Goal: Information Seeking & Learning: Find specific fact

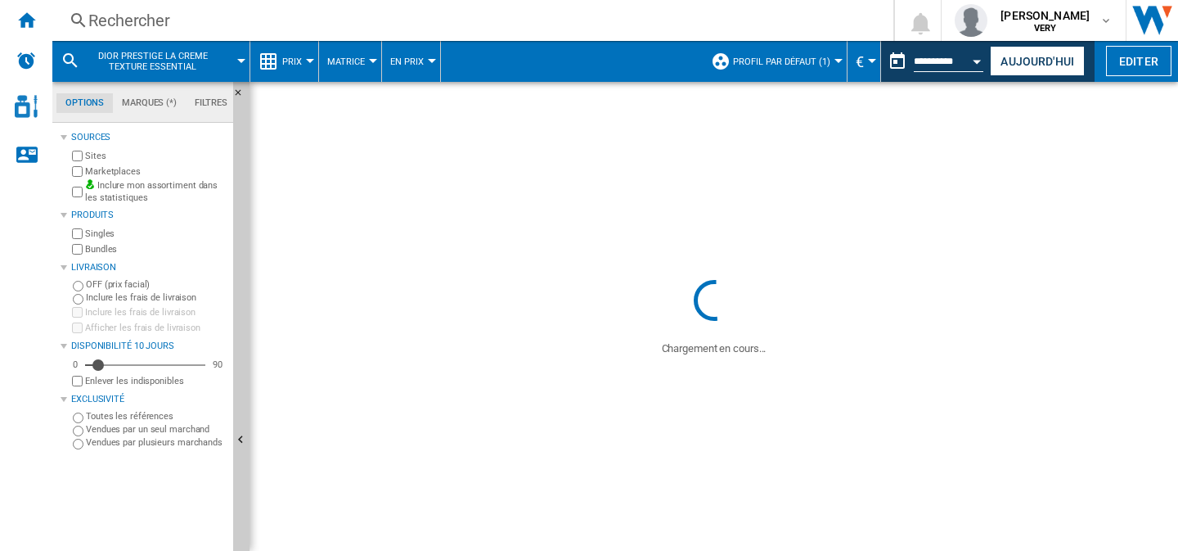
click at [111, 29] on div "Rechercher" at bounding box center [469, 20] width 762 height 23
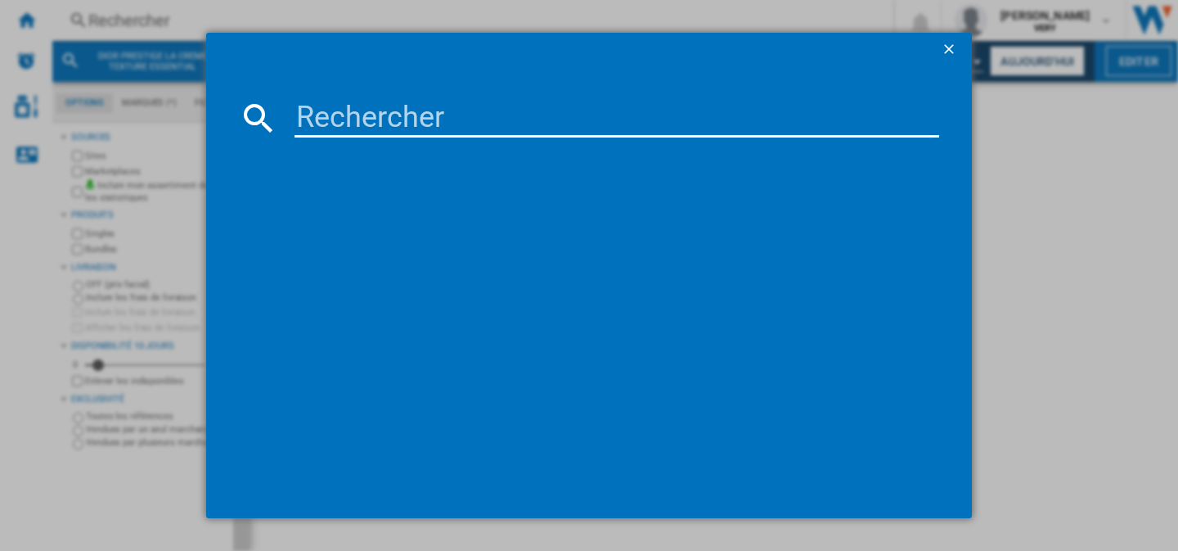
click at [324, 109] on input at bounding box center [616, 117] width 645 height 39
paste input "DIOR SAUVAGE PARFUM SPRAY"
type input "DIOR SAUVAGE PARFUM SPRAY"
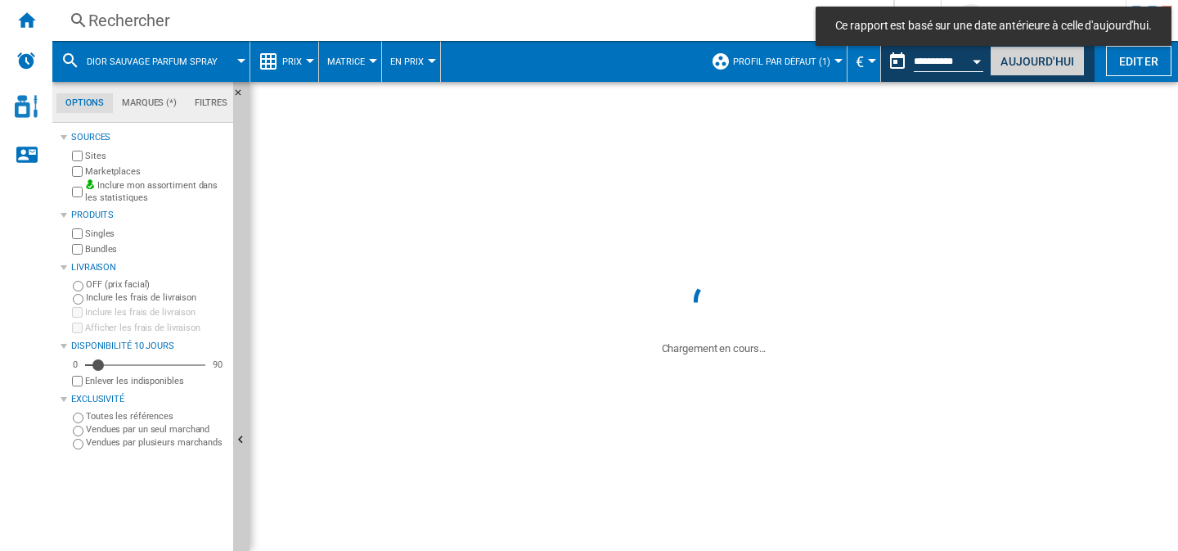
click at [1008, 61] on button "Aujourd'hui" at bounding box center [1037, 61] width 95 height 30
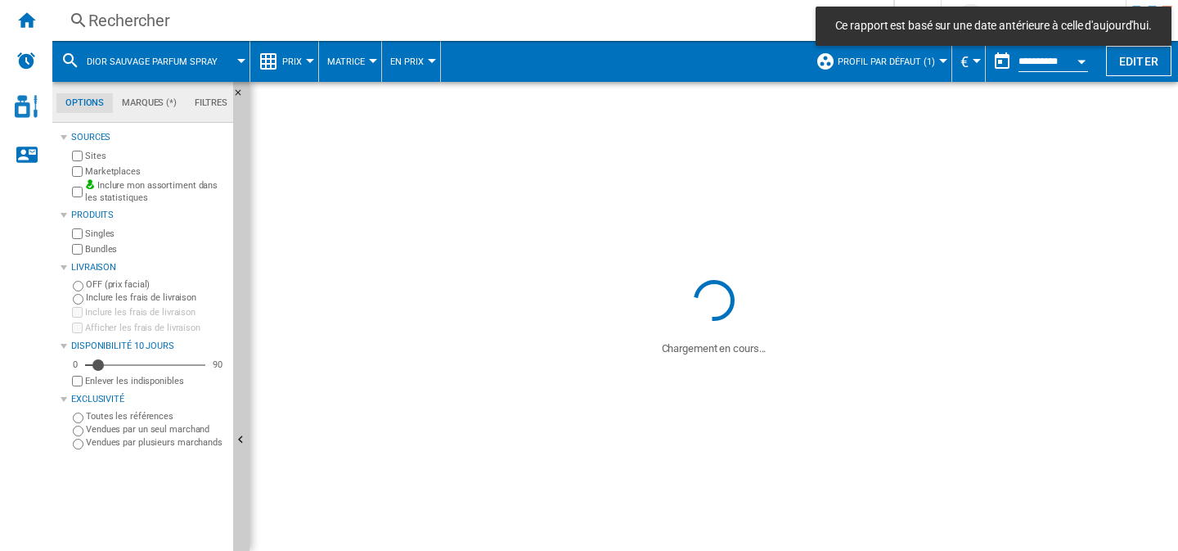
click at [887, 68] on button "Profil par défaut (1)" at bounding box center [891, 61] width 106 height 41
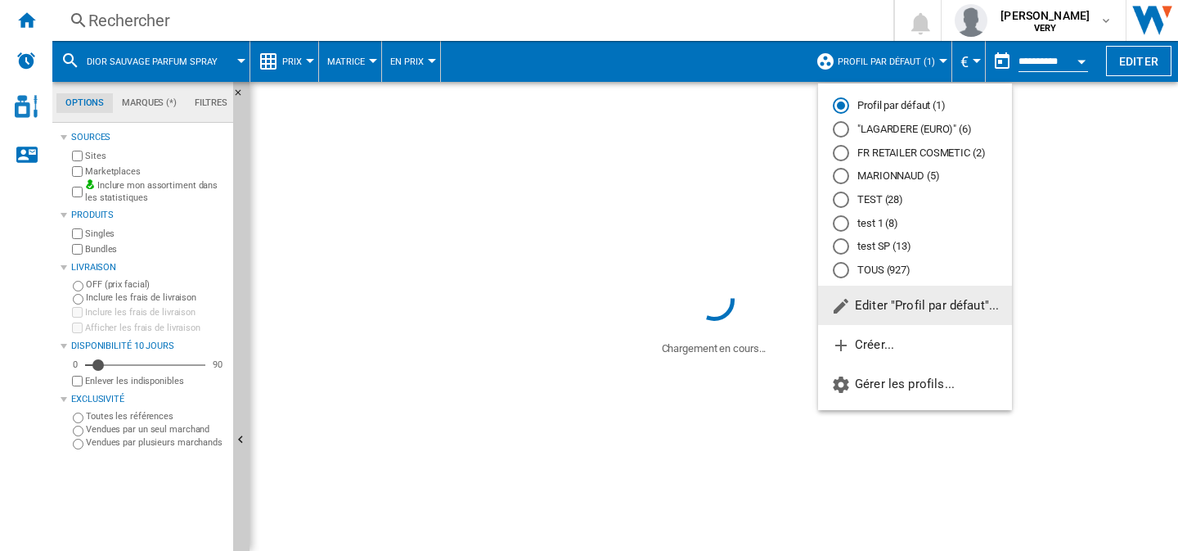
click at [842, 267] on div "TOUS (927)" at bounding box center [841, 270] width 16 height 16
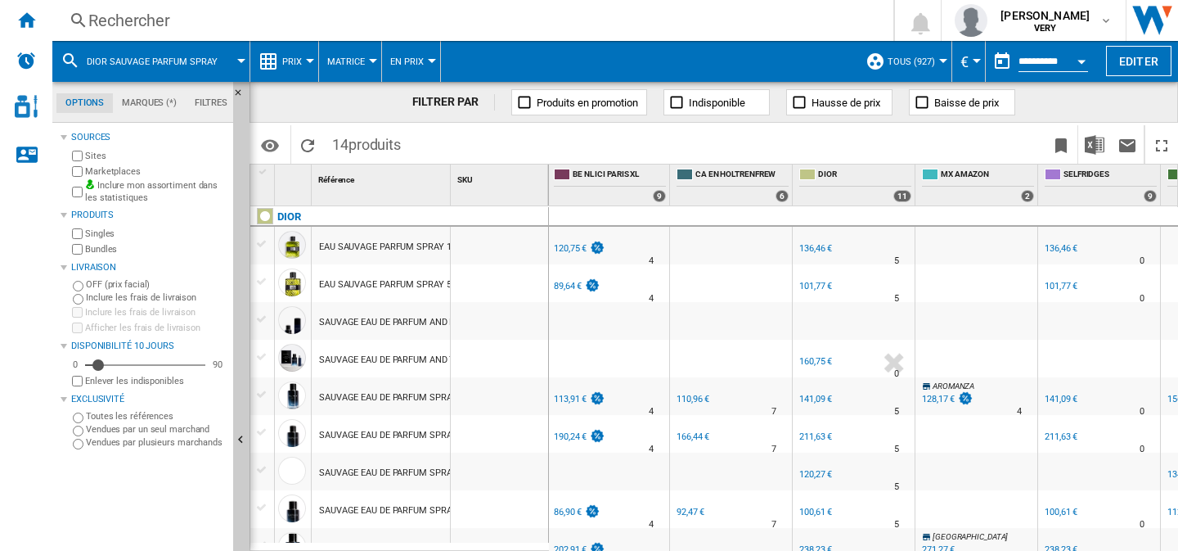
scroll to position [0, 1390]
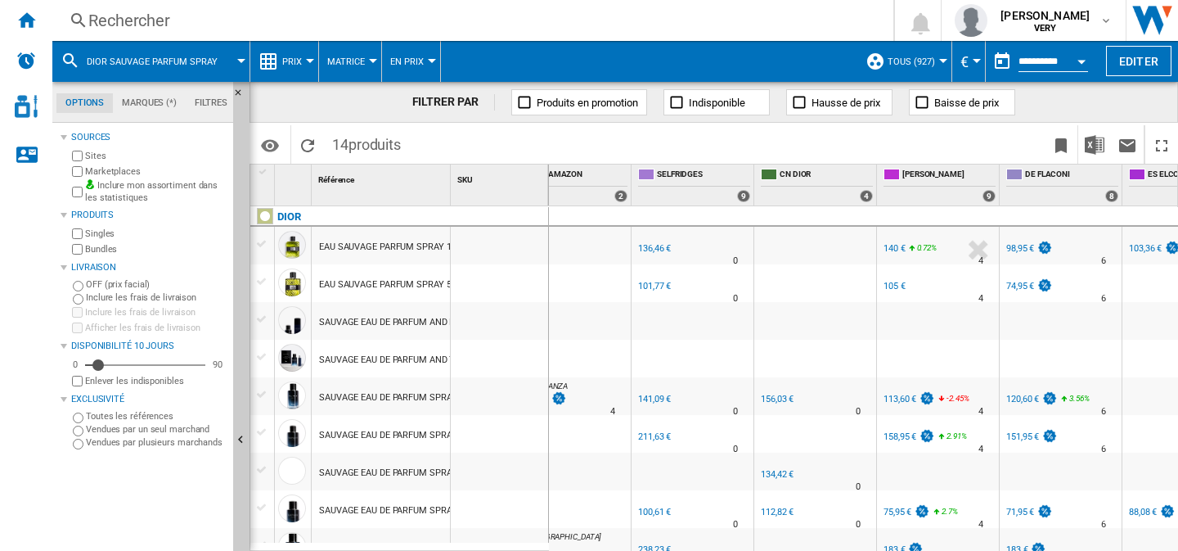
click at [928, 65] on span "TOUS (927)" at bounding box center [911, 61] width 47 height 11
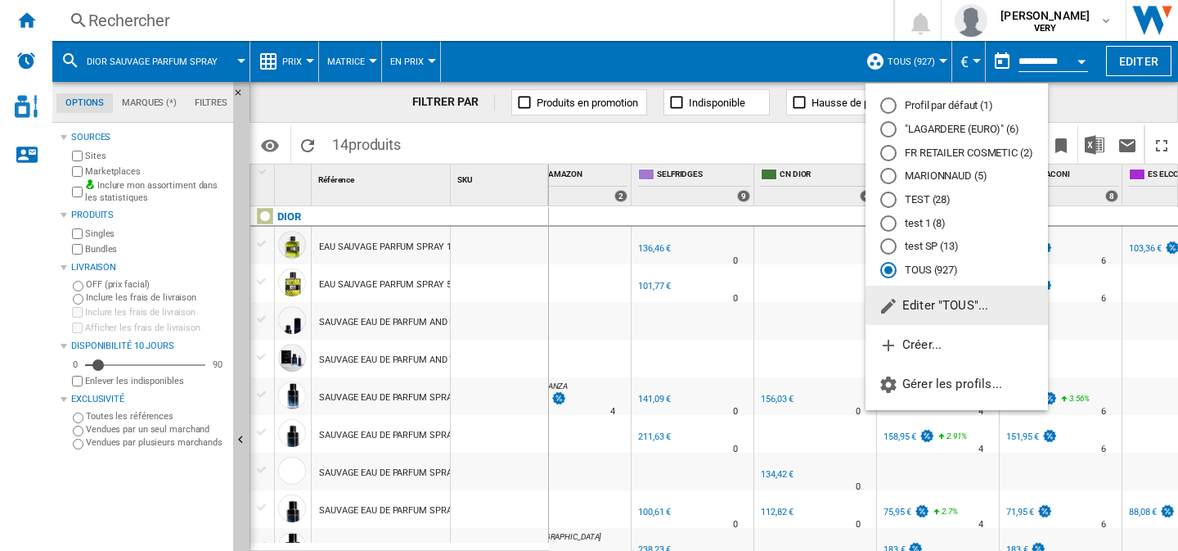
click at [930, 312] on span "Editer "TOUS"..." at bounding box center [934, 305] width 110 height 15
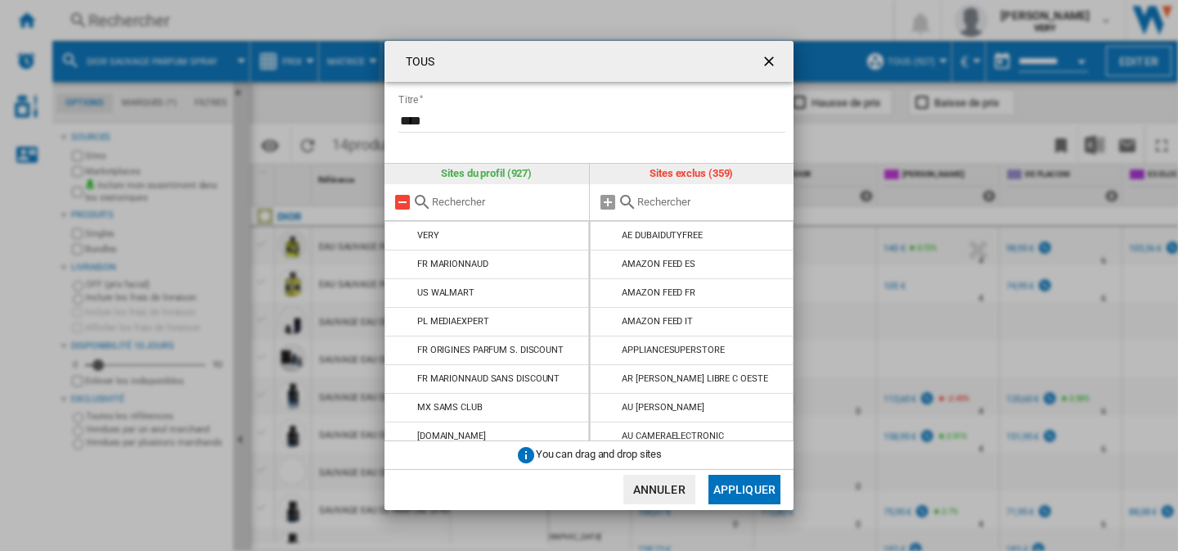
click at [407, 204] on md-icon at bounding box center [403, 202] width 20 height 20
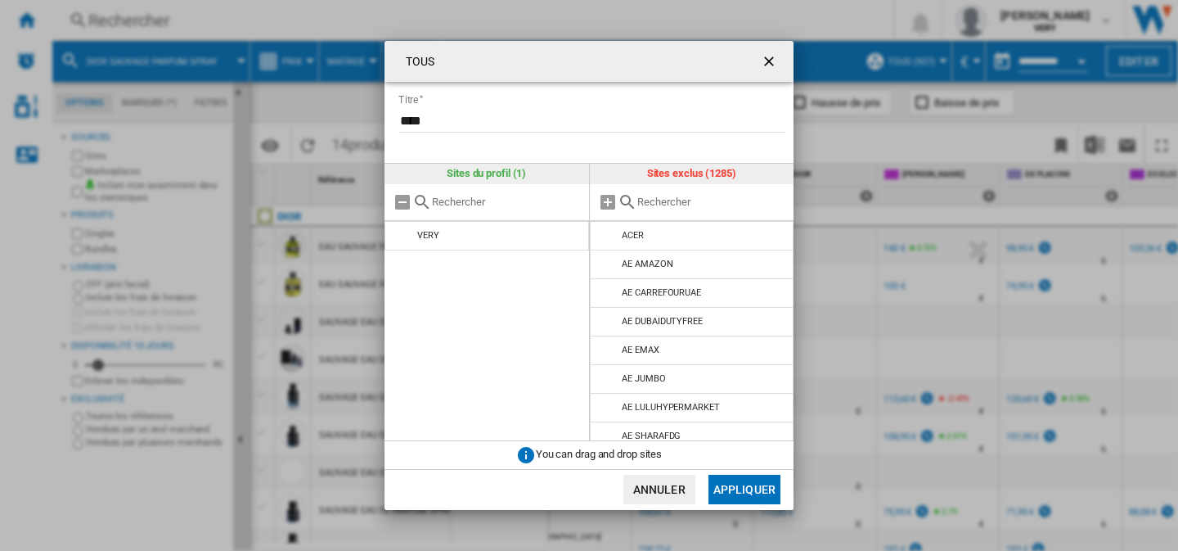
click at [652, 203] on input "text" at bounding box center [711, 202] width 149 height 12
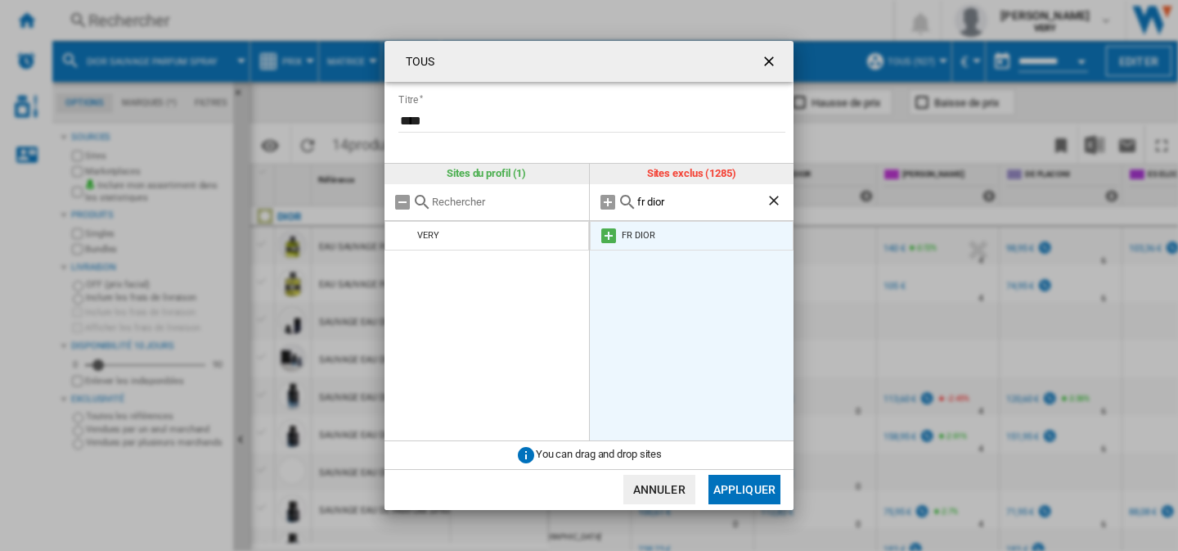
type input "fr dior"
click at [606, 234] on md-icon at bounding box center [609, 236] width 20 height 20
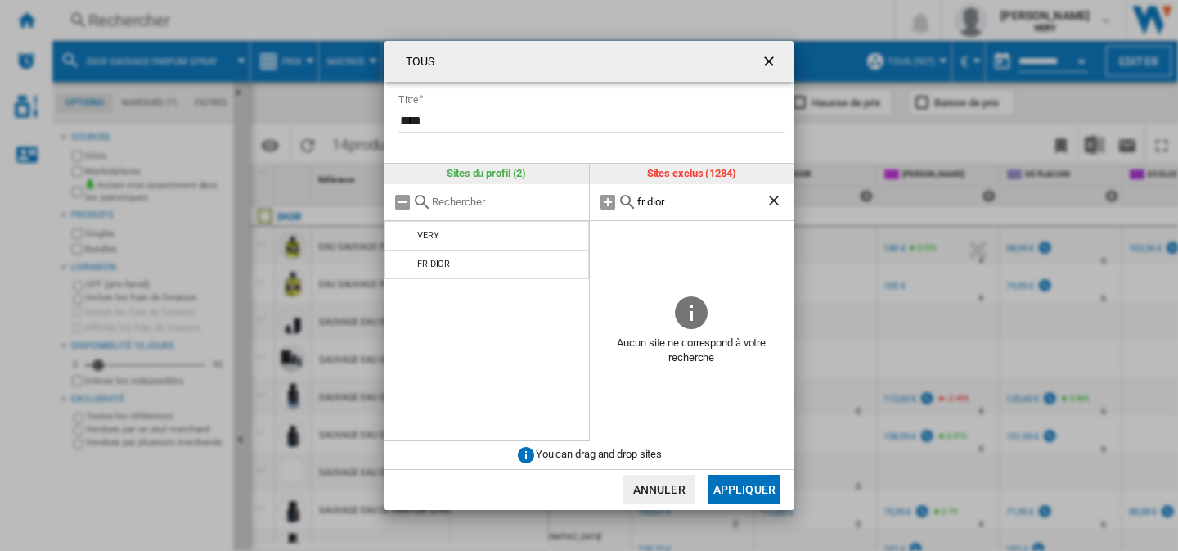
click at [727, 486] on button "Appliquer" at bounding box center [744, 488] width 72 height 29
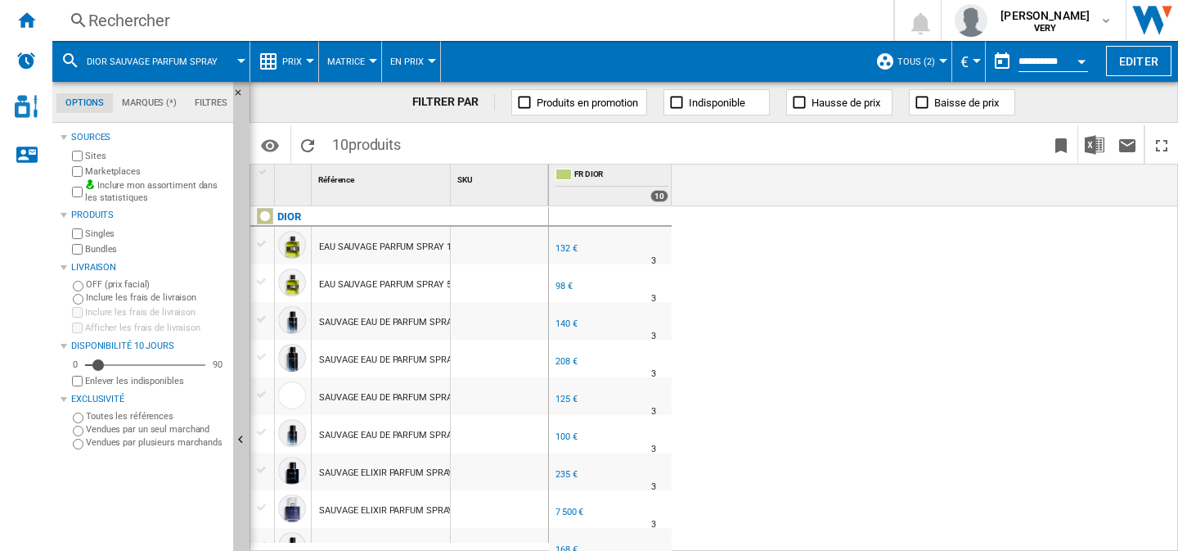
click at [907, 66] on span "TOUS (2)" at bounding box center [916, 61] width 38 height 11
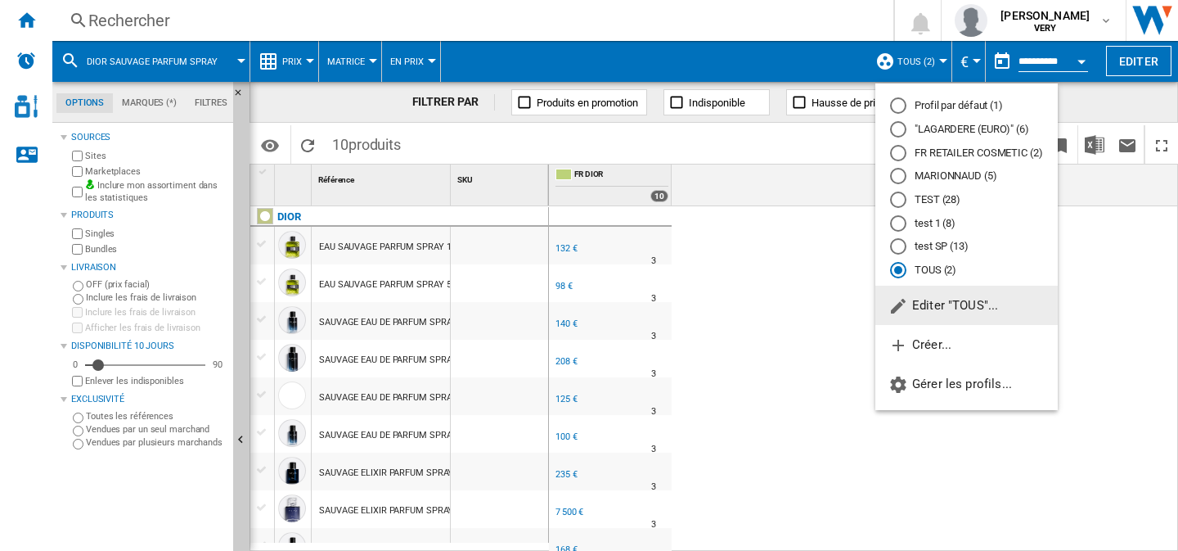
click at [941, 317] on button "Editer "TOUS"..." at bounding box center [966, 304] width 182 height 39
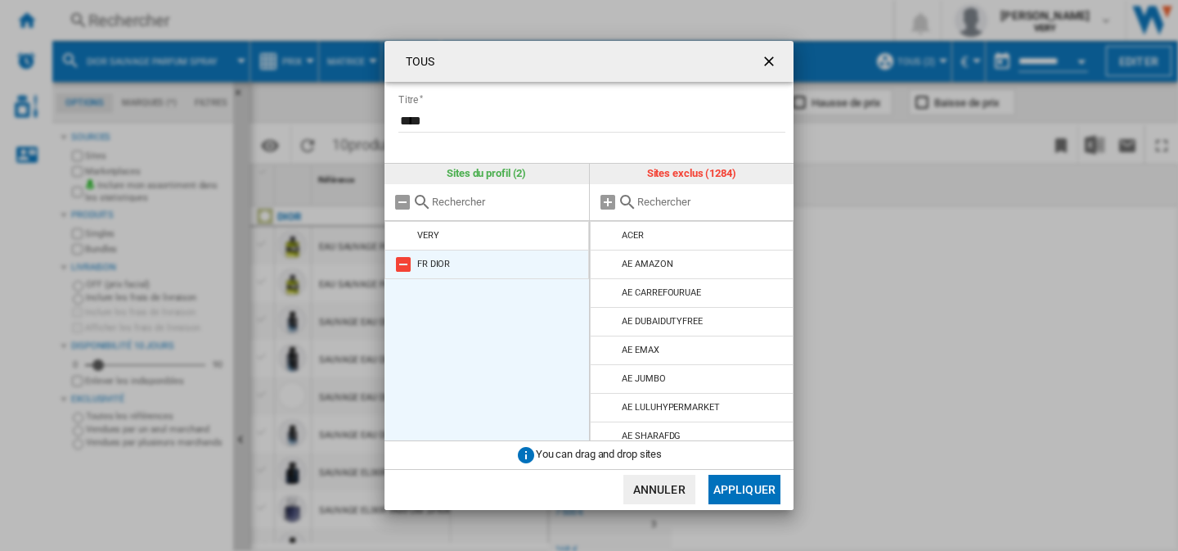
click at [403, 264] on md-icon "TOUS Titre ..." at bounding box center [403, 264] width 20 height 20
click at [675, 203] on input "TOUS Titre ..." at bounding box center [711, 202] width 149 height 12
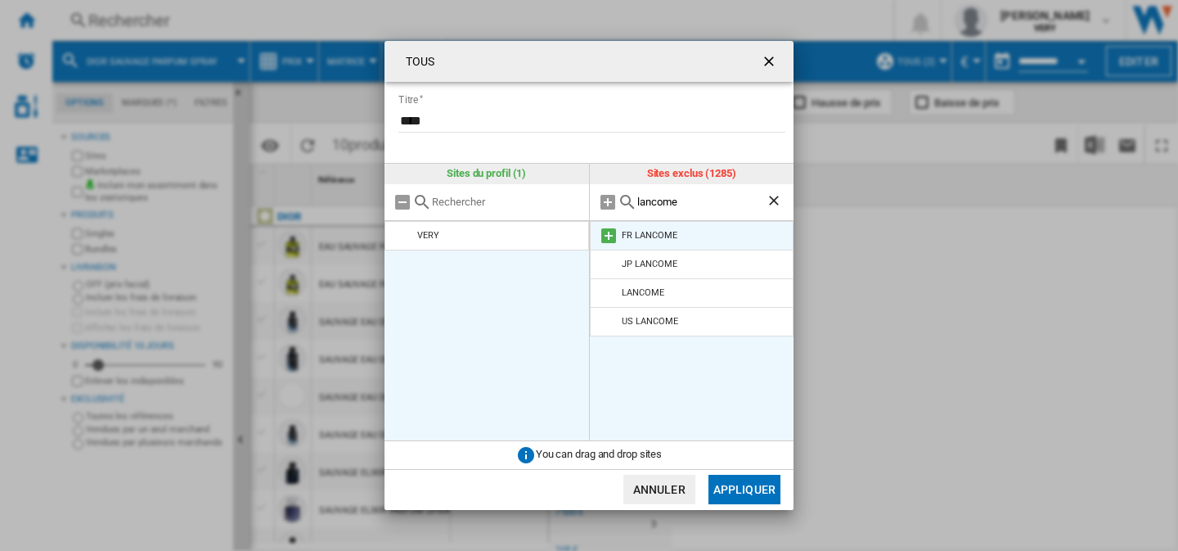
type input "lancome"
click at [607, 237] on md-icon "TOUS Titre ..." at bounding box center [609, 236] width 20 height 20
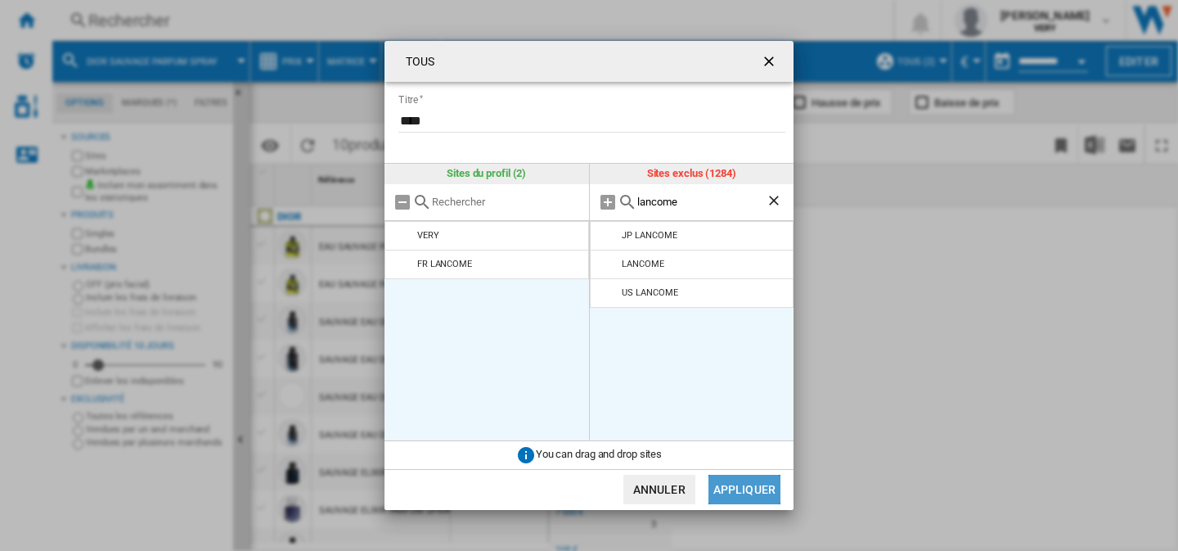
click at [744, 480] on button "Appliquer" at bounding box center [744, 488] width 72 height 29
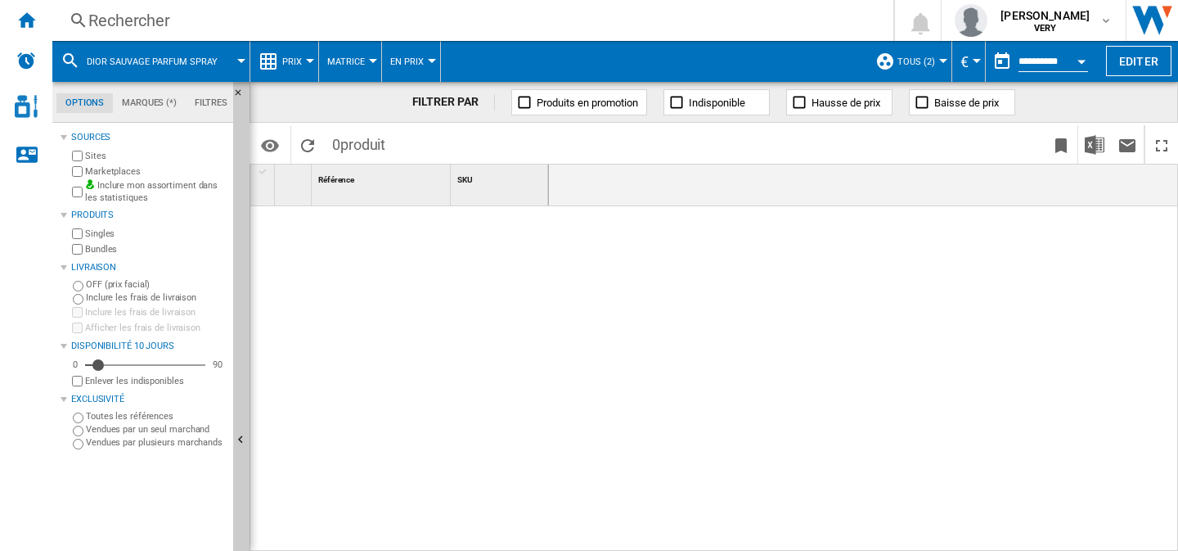
click at [223, 57] on button "DIOR SAUVAGE PARFUM SPRAY" at bounding box center [160, 61] width 147 height 41
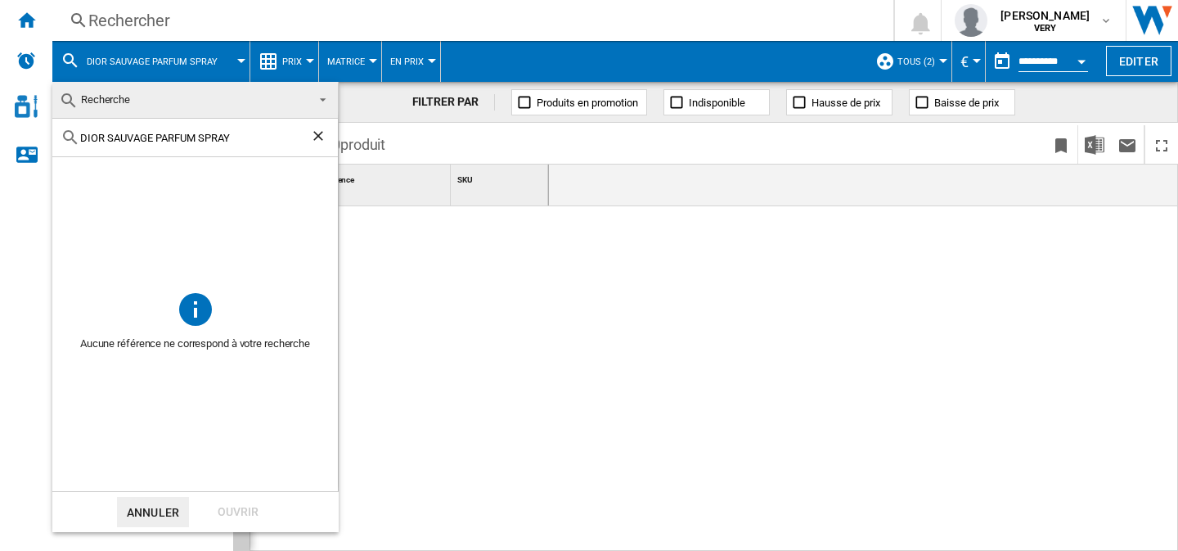
click at [320, 133] on ng-md-icon "Effacer la recherche" at bounding box center [320, 138] width 20 height 20
click at [509, 294] on md-backdrop at bounding box center [589, 275] width 1178 height 551
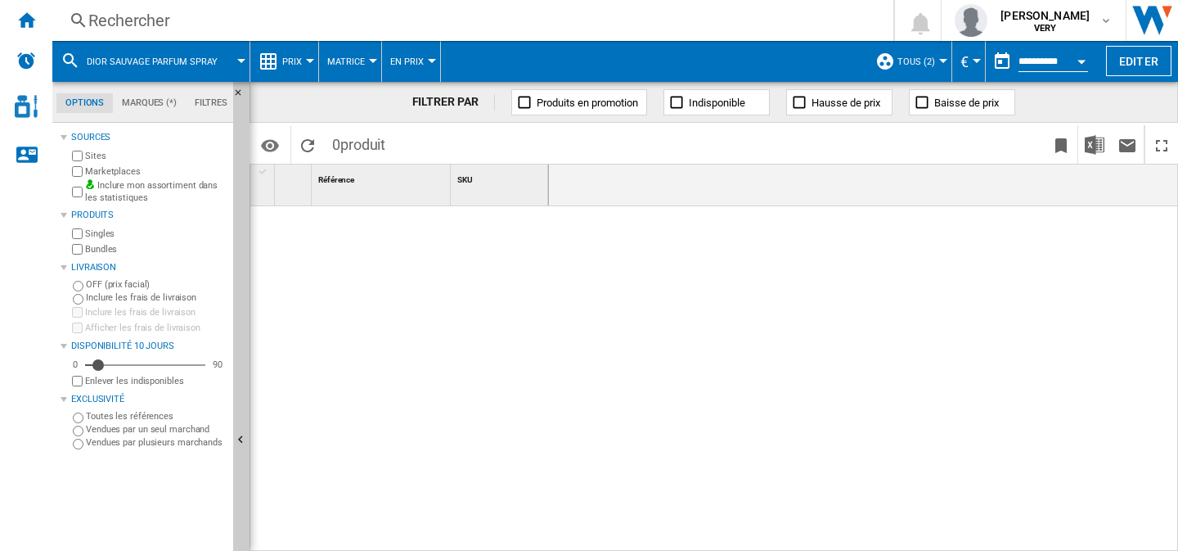
click at [290, 20] on div "Rechercher" at bounding box center [469, 20] width 762 height 23
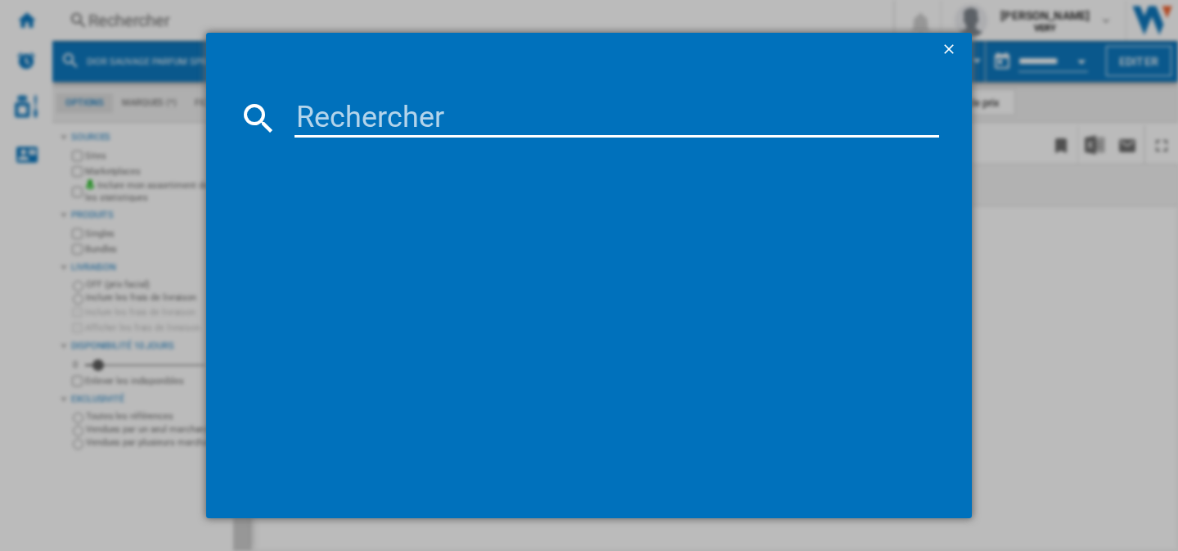
type input "LANCOME L ABSOLU ROUGE DRAMA MATTE LIPSTICK 3.4 G"
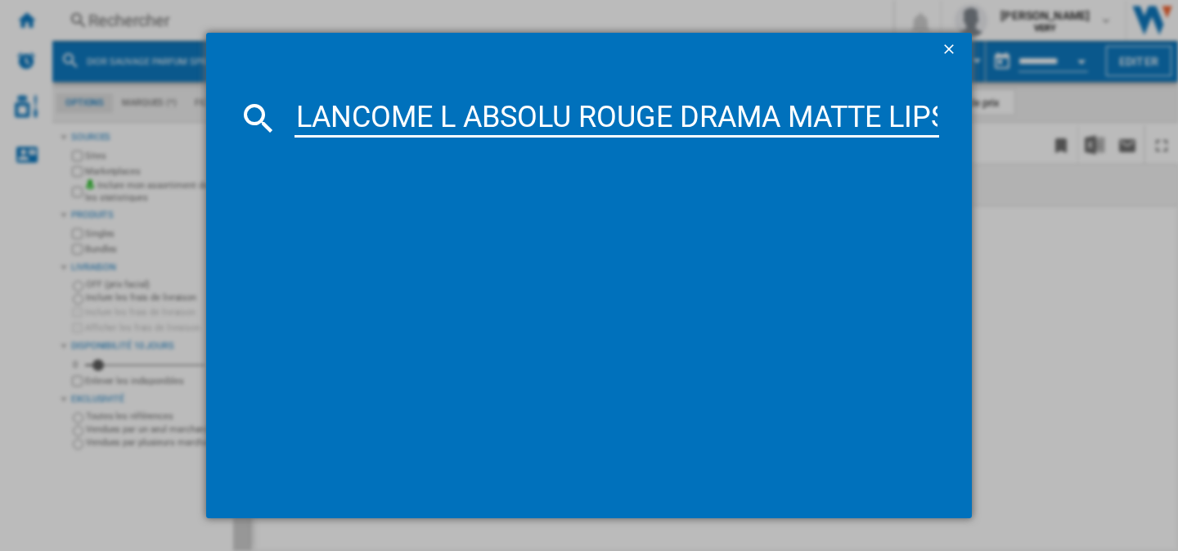
scroll to position [0, 164]
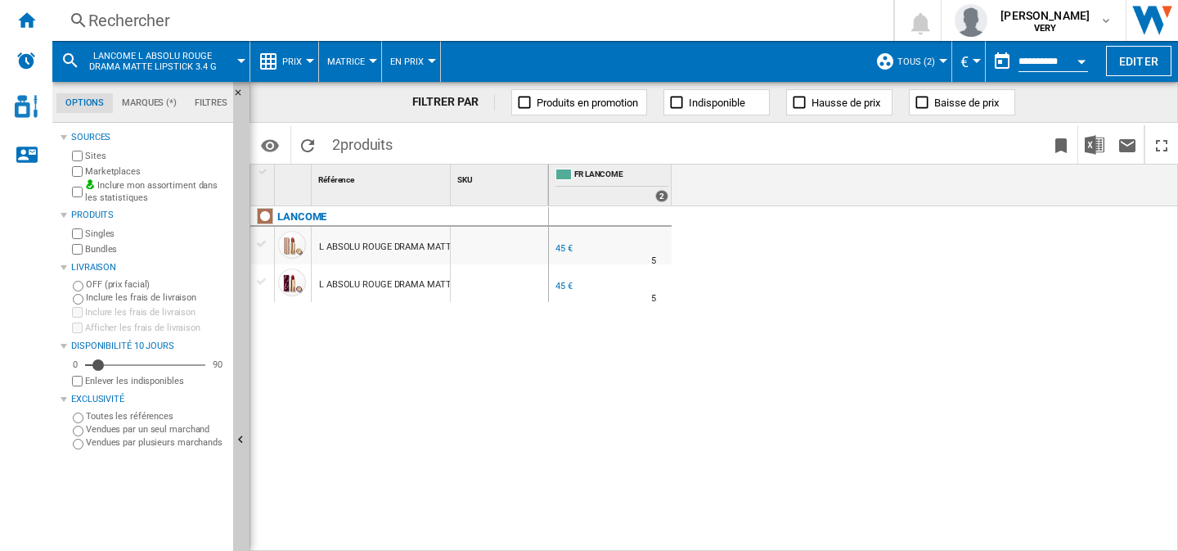
click at [276, 32] on div "Rechercher Rechercher 0 [PERSON_NAME] VERY VERY Mes paramètres Se déconnecter" at bounding box center [615, 20] width 1126 height 41
click at [275, 16] on div "Rechercher" at bounding box center [469, 20] width 762 height 23
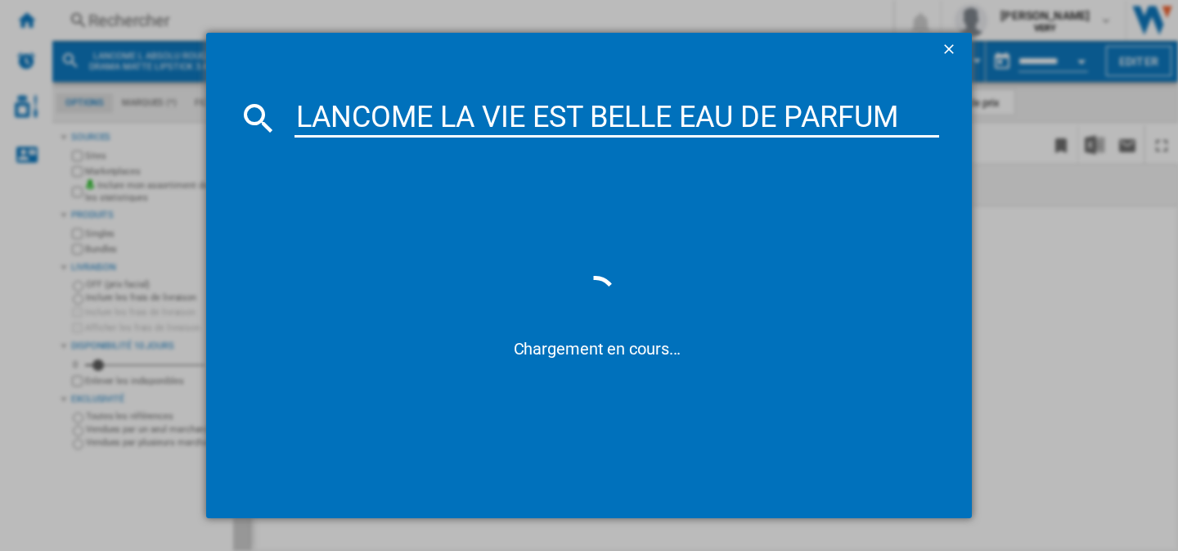
type input "LANCOME LA VIE EST BELLE EAU DE PARFUM"
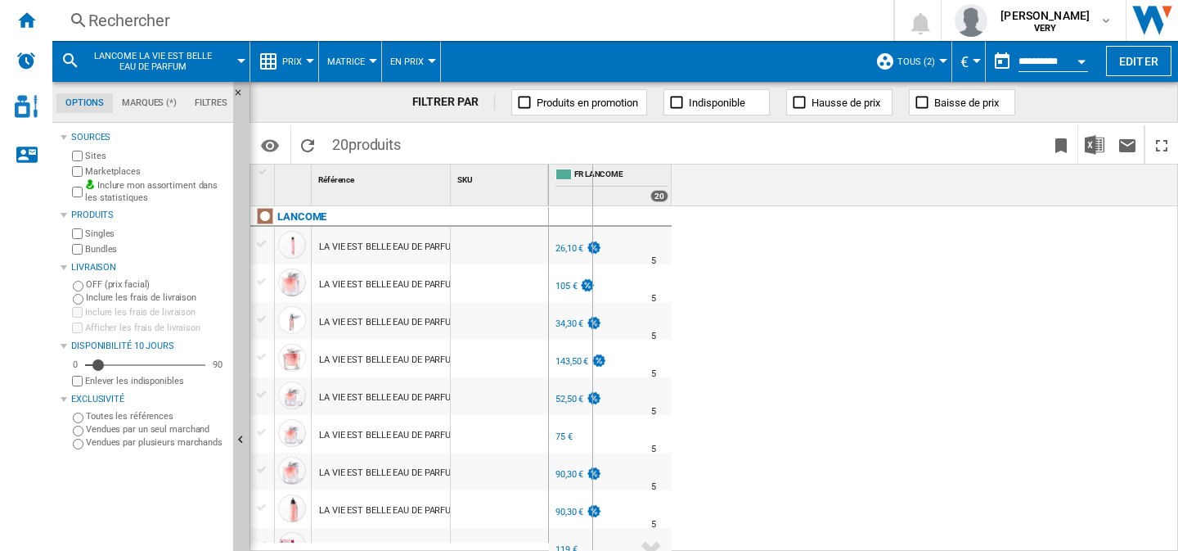
drag, startPoint x: 447, startPoint y: 176, endPoint x: 591, endPoint y: 178, distance: 144.0
click at [591, 178] on div "1 Référence 1 SKU 1 LANCOME LA VIE EST BELLE EAU DE PARFUM 10 ML LA VIE EST BEL…" at bounding box center [713, 356] width 927 height 385
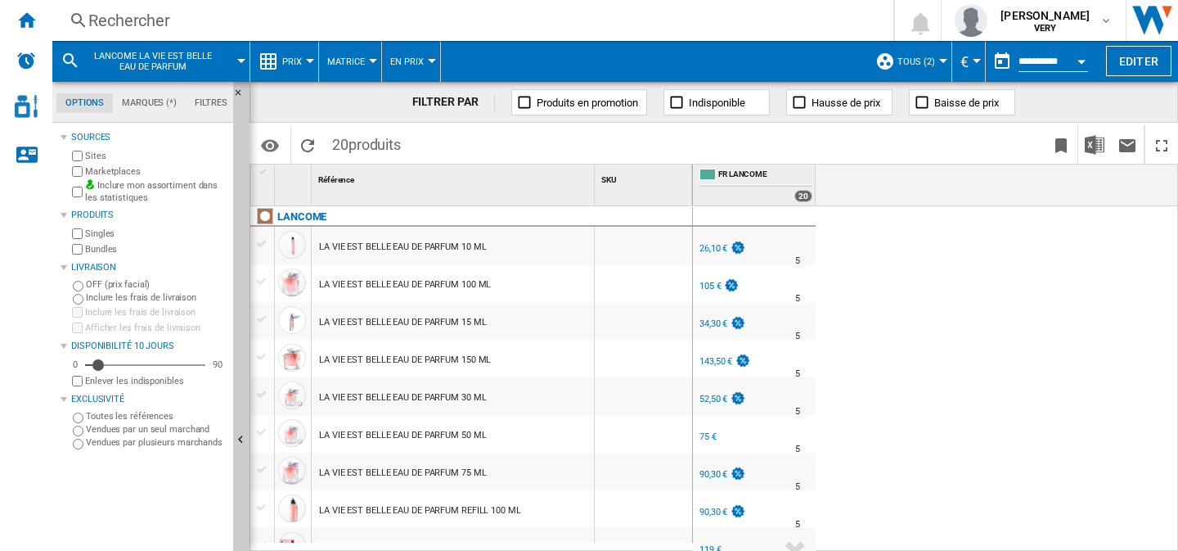
click at [178, 20] on div "Rechercher" at bounding box center [469, 20] width 762 height 23
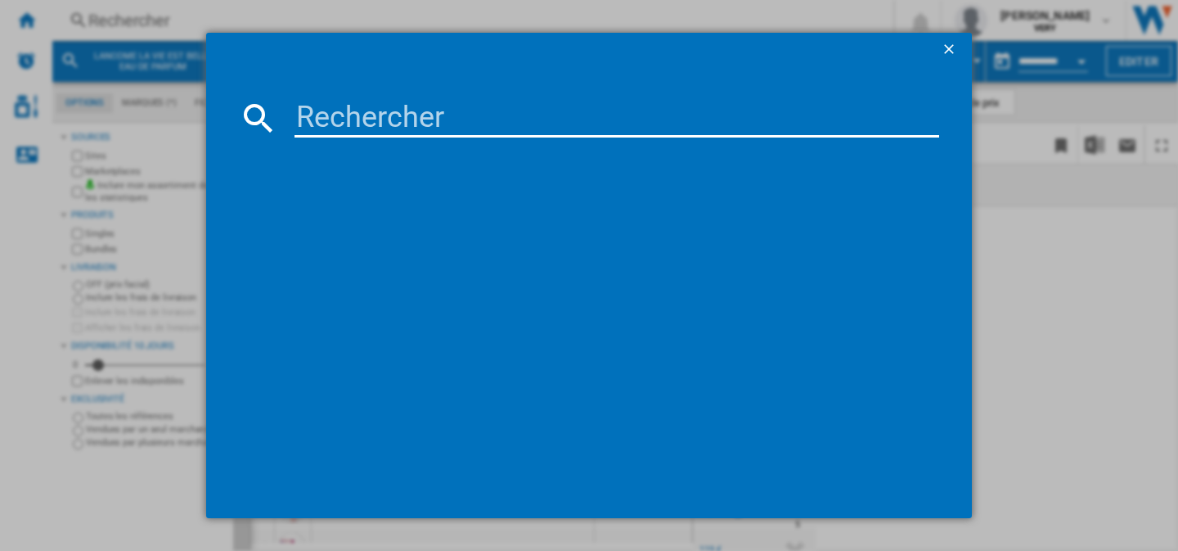
type input "LANCOME TEINT MIRACLE BARE SKIN FOUNDATION LUMINOUS SATINY FINISH CREATOR SPF15…"
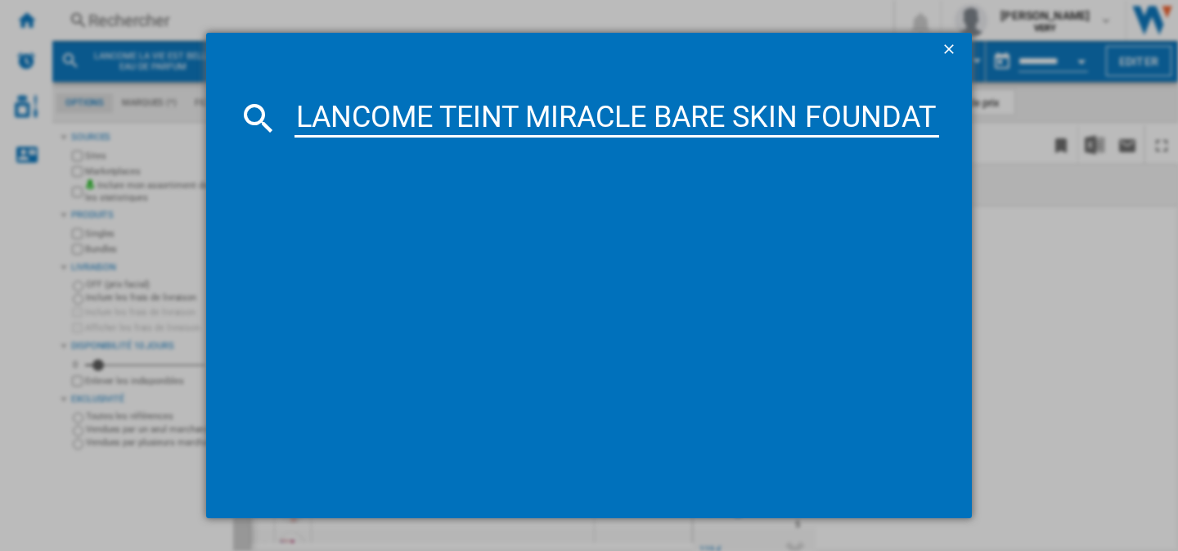
scroll to position [0, 727]
